Goal: Task Accomplishment & Management: Use online tool/utility

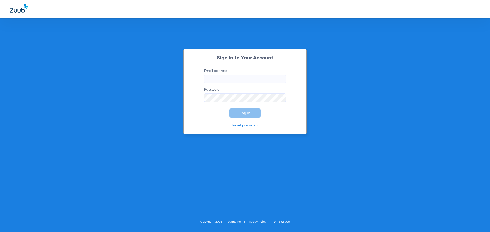
type input "[EMAIL_ADDRESS][DOMAIN_NAME]"
click at [256, 113] on button "Log In" at bounding box center [244, 113] width 31 height 9
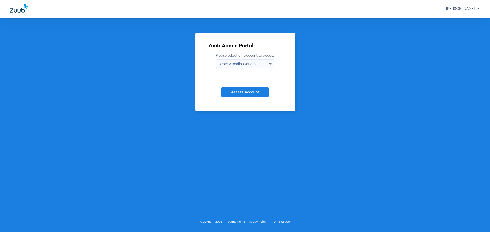
click at [245, 90] on span "Access Account" at bounding box center [245, 92] width 28 height 4
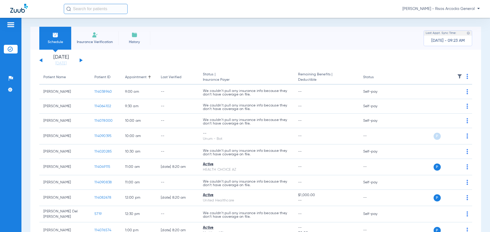
click at [91, 39] on li "Insurance Verification" at bounding box center [94, 38] width 47 height 23
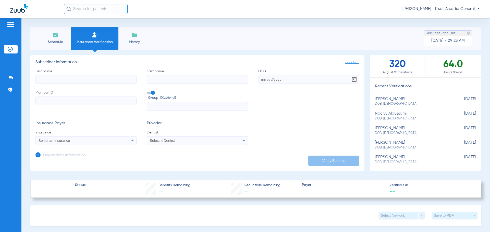
click at [72, 79] on input "First name" at bounding box center [85, 79] width 101 height 9
type input "[PERSON_NAME]"
drag, startPoint x: 95, startPoint y: 79, endPoint x: 12, endPoint y: 77, distance: 83.4
click at [12, 77] on div "Patients Insurance Verification Setup Help Center Settings Schedule Insurance V…" at bounding box center [245, 134] width 490 height 232
type input "roshan"
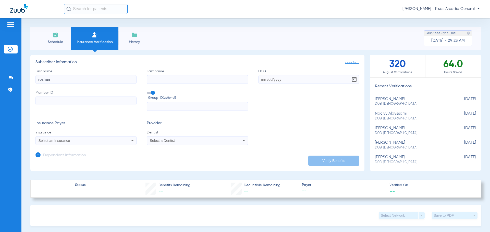
click at [153, 78] on input "Last name" at bounding box center [197, 79] width 101 height 9
type input "[PERSON_NAME]"
click at [109, 97] on input "Member ID" at bounding box center [85, 101] width 101 height 9
type input "u9313858301"
click at [275, 82] on input "DOB" at bounding box center [308, 79] width 101 height 9
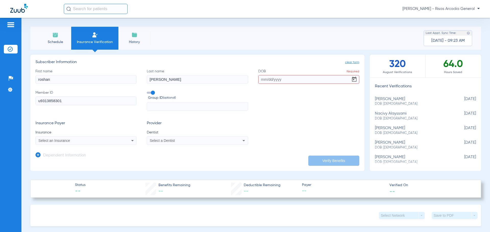
click at [113, 140] on div "Select an Insurance" at bounding box center [77, 141] width 76 height 4
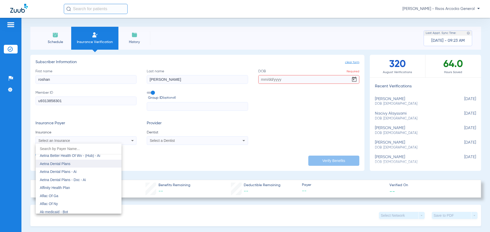
scroll to position [102, 0]
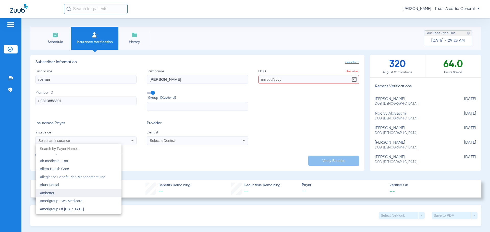
click at [69, 190] on mat-option "Ambetter" at bounding box center [79, 193] width 86 height 8
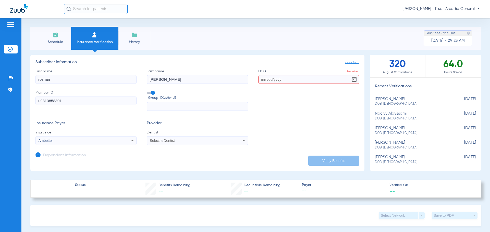
click at [155, 142] on span "Select a Dentist" at bounding box center [162, 141] width 25 height 4
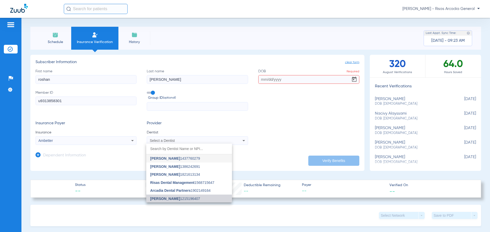
click at [168, 200] on span "[PERSON_NAME]" at bounding box center [165, 199] width 30 height 4
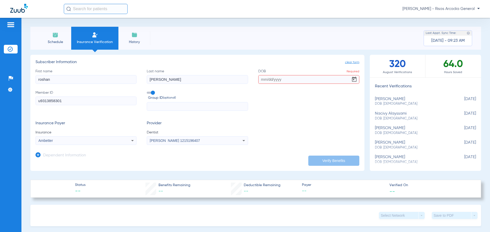
click at [264, 82] on input "DOB Required" at bounding box center [308, 79] width 101 height 9
type input "[DATE]"
click at [294, 113] on form "First name [PERSON_NAME] Last name [PERSON_NAME] [DEMOGRAPHIC_DATA] Member ID u…" at bounding box center [197, 107] width 324 height 77
click at [323, 161] on button "Verify Benefits" at bounding box center [333, 161] width 51 height 10
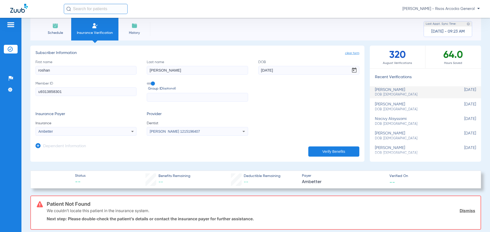
scroll to position [0, 0]
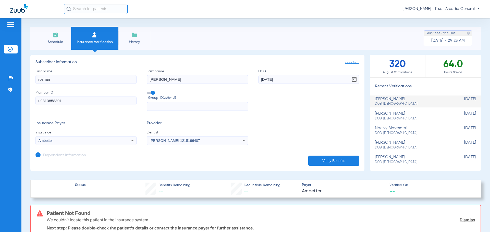
click at [90, 98] on input "u9313858301" at bounding box center [85, 101] width 101 height 9
type input "u93138583"
click at [314, 157] on button "Verify Benefits" at bounding box center [333, 161] width 51 height 10
click at [87, 83] on input "roshan" at bounding box center [85, 79] width 101 height 9
drag, startPoint x: 72, startPoint y: 78, endPoint x: 0, endPoint y: 77, distance: 72.2
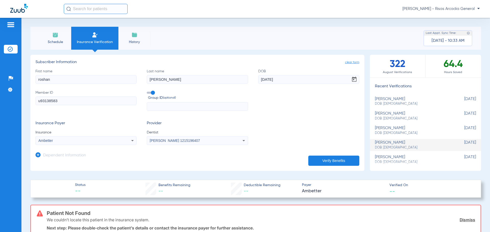
click at [0, 77] on div "Patients Insurance Verification Setup Help Center Settings Schedule Insurance V…" at bounding box center [245, 134] width 490 height 232
type input "[PERSON_NAME]"
type input "DIEGO"
type input "[DATE]"
click at [278, 63] on h3 "Subscriber Information" at bounding box center [197, 62] width 324 height 5
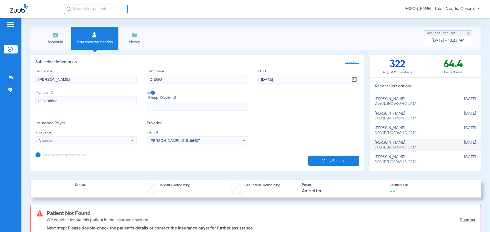
click at [61, 104] on input "u93138583" at bounding box center [85, 101] width 101 height 9
click at [8, 102] on div "Patients Insurance Verification Setup Help Center Settings Schedule Insurance V…" at bounding box center [245, 134] width 490 height 232
type input "128074343"
click at [89, 145] on mat-select "Ambetter" at bounding box center [85, 140] width 101 height 9
click at [89, 142] on div "Ambetter" at bounding box center [77, 141] width 76 height 4
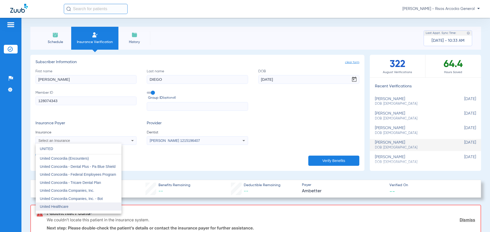
type input "UNITED"
click at [80, 204] on mat-option "United Healthcare" at bounding box center [79, 207] width 86 height 8
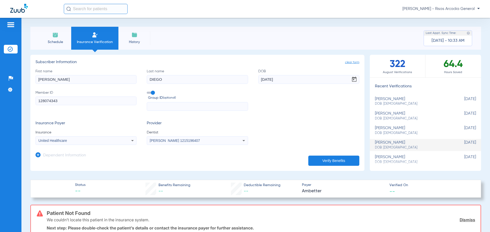
click at [318, 160] on button "Verify Benefits" at bounding box center [333, 161] width 51 height 10
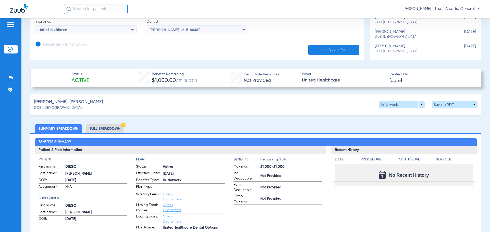
scroll to position [139, 0]
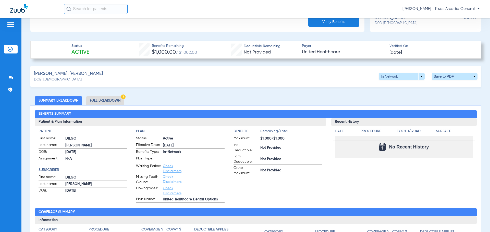
click at [171, 167] on link "Check Disclaimers" at bounding box center [172, 169] width 19 height 9
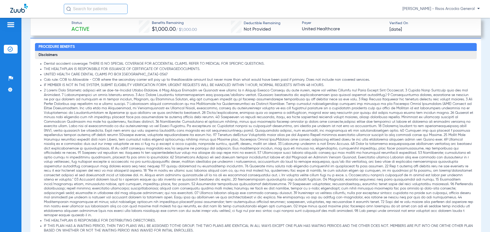
scroll to position [257, 0]
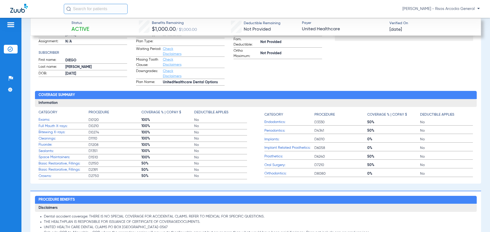
click at [174, 73] on span "Check Disclaimers" at bounding box center [175, 74] width 25 height 10
click at [172, 74] on span "Check Disclaimers" at bounding box center [175, 74] width 25 height 10
click at [171, 73] on span "Check Disclaimers" at bounding box center [175, 74] width 25 height 10
click at [170, 71] on link "Check Disclaimers" at bounding box center [172, 73] width 19 height 9
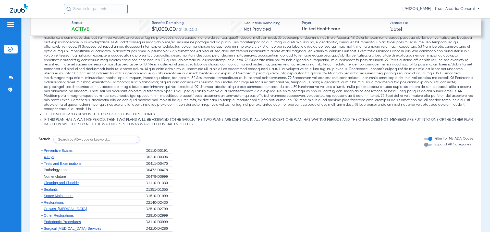
scroll to position [563, 0]
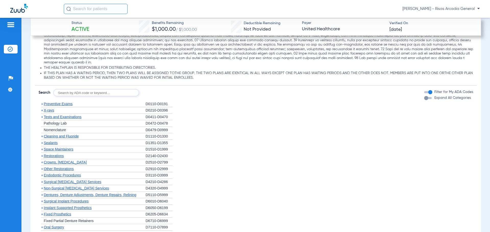
click at [51, 154] on span "Restorations" at bounding box center [54, 156] width 20 height 4
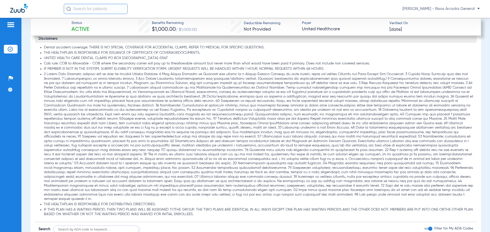
scroll to position [435, 0]
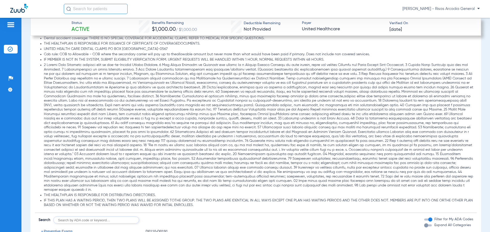
drag, startPoint x: 142, startPoint y: 175, endPoint x: 130, endPoint y: 173, distance: 12.9
click at [130, 173] on li at bounding box center [258, 128] width 429 height 130
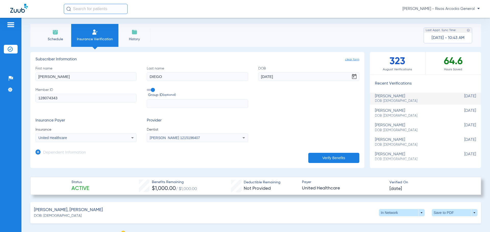
scroll to position [0, 0]
